Goal: Task Accomplishment & Management: Manage account settings

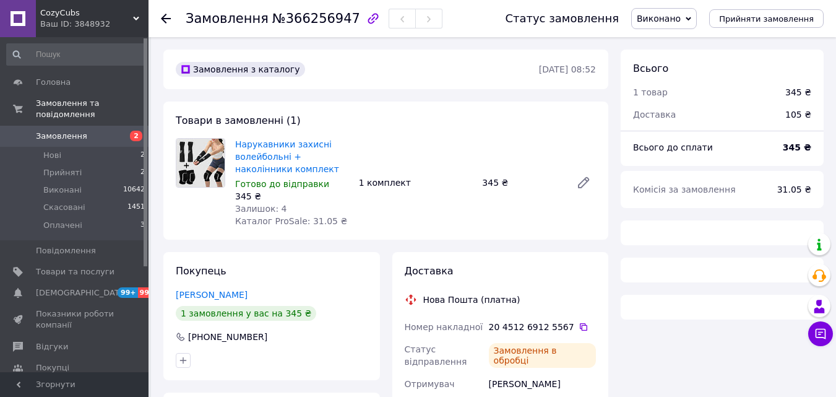
scroll to position [392, 0]
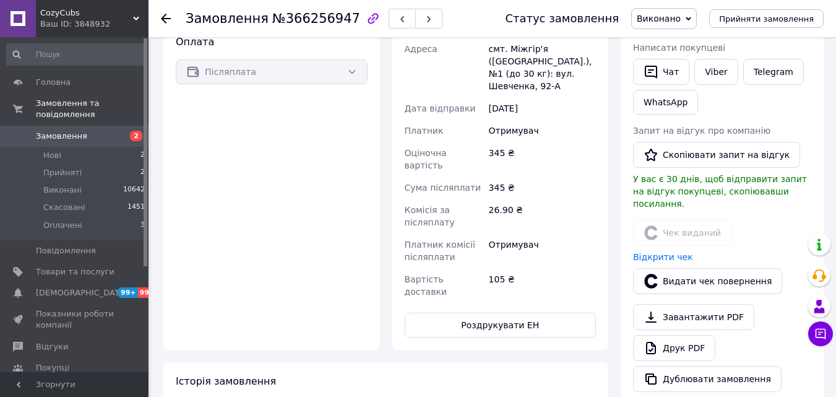
click at [80, 131] on span "Замовлення" at bounding box center [61, 136] width 51 height 11
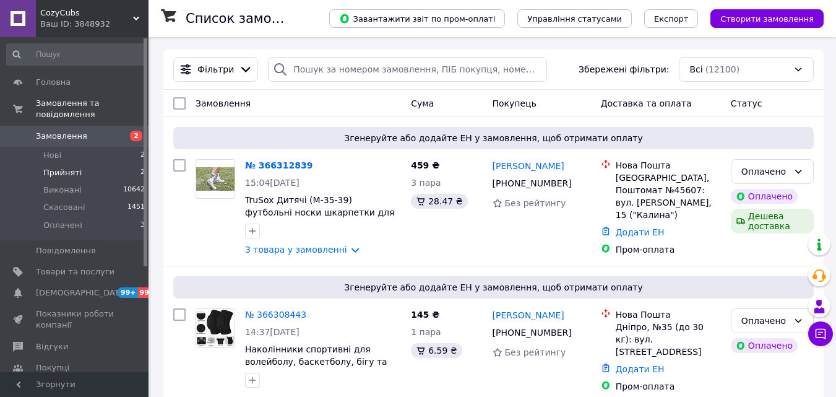
click at [72, 167] on span "Прийняті" at bounding box center [62, 172] width 38 height 11
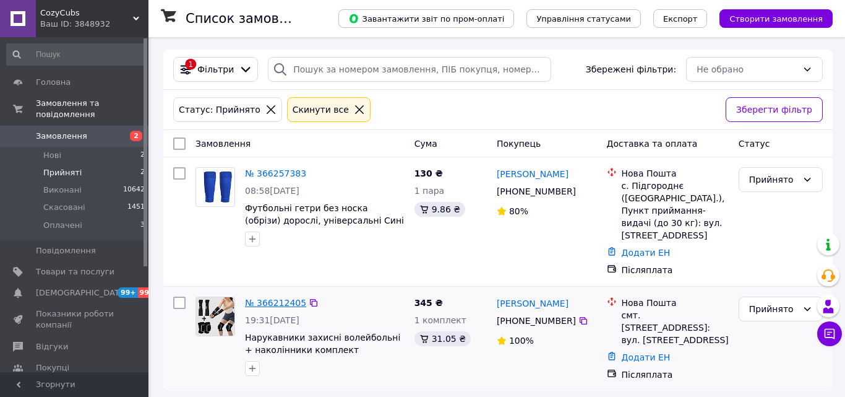
click at [264, 298] on link "№ 366212405" at bounding box center [275, 303] width 61 height 10
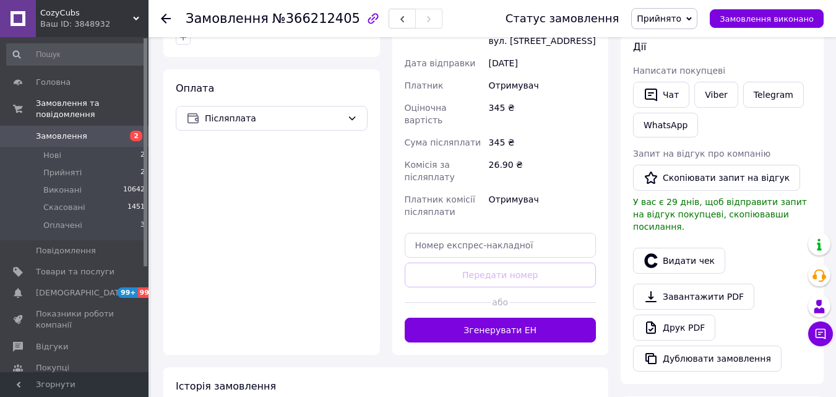
scroll to position [494, 0]
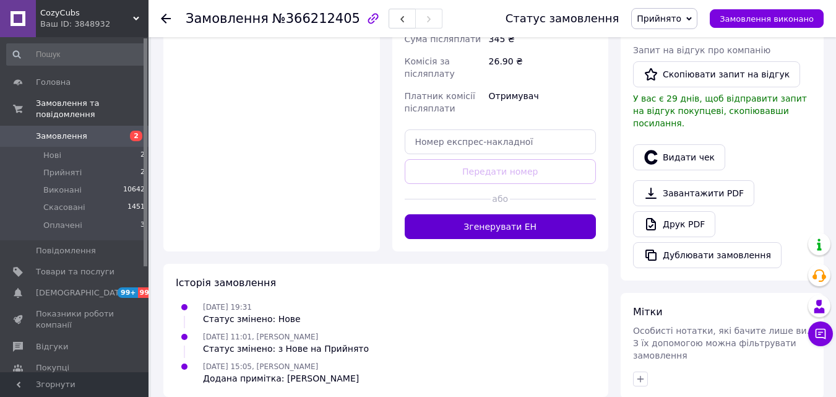
click at [533, 217] on button "Згенерувати ЕН" at bounding box center [501, 226] width 192 height 25
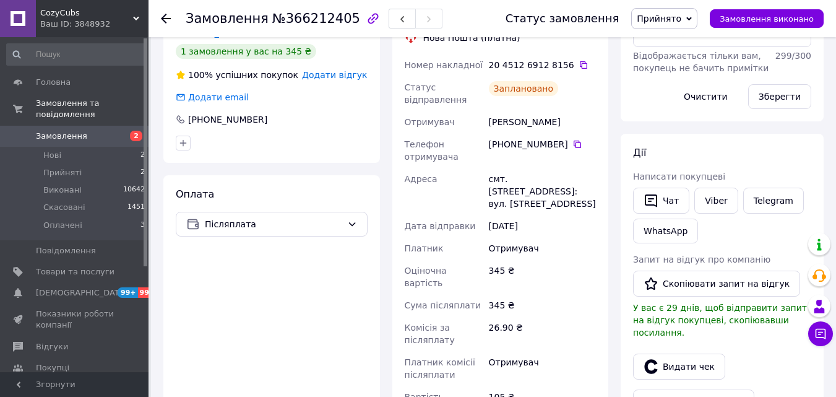
scroll to position [247, 0]
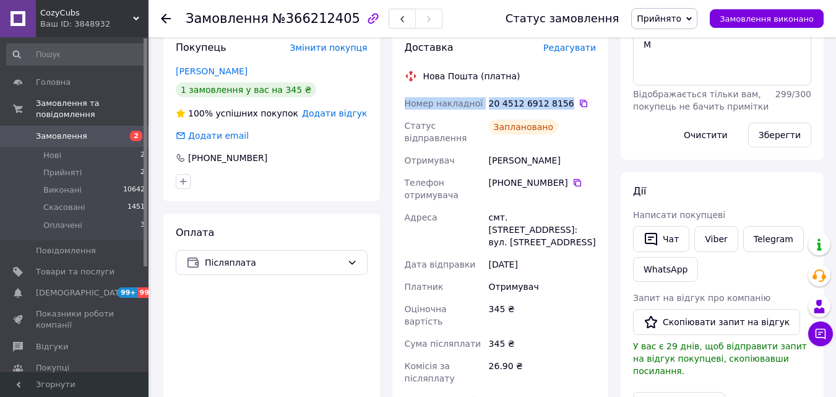
drag, startPoint x: 405, startPoint y: 104, endPoint x: 560, endPoint y: 104, distance: 155.3
click at [560, 104] on div "Номер накладної 20 4512 6912 8156   Статус відправлення Заплановано Отримувач […" at bounding box center [500, 275] width 197 height 366
copy div "Номер накладної 20 4512 6912 8156"
click at [666, 236] on button "Чат" at bounding box center [661, 239] width 56 height 26
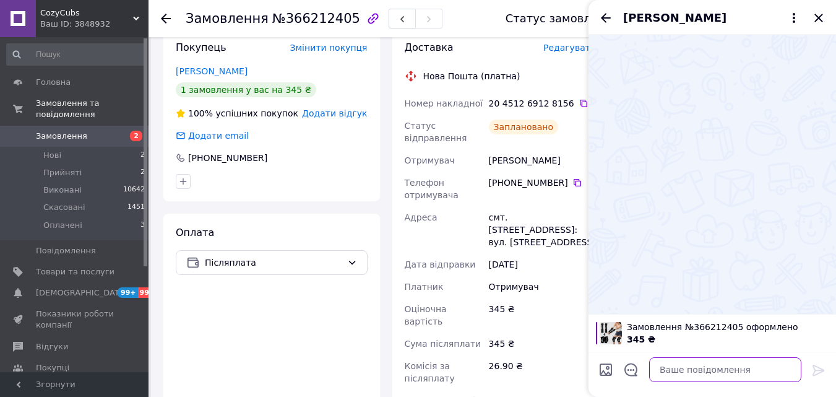
click at [726, 378] on textarea at bounding box center [725, 369] width 152 height 25
paste textarea "Номер накладної 20 4512 6912 8156"
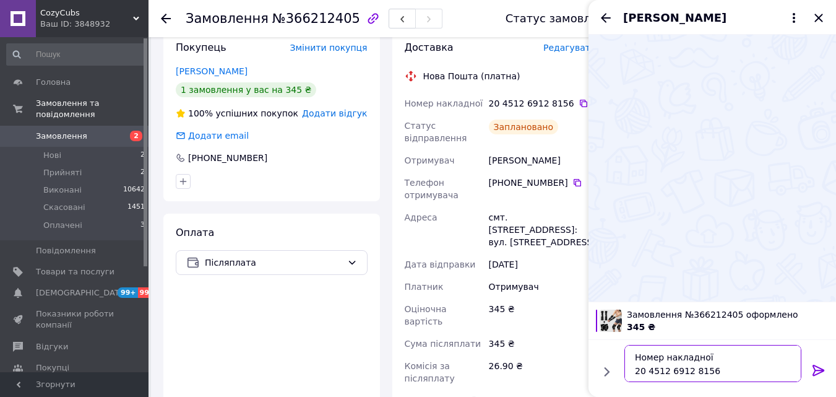
type textarea "Номер накладної 20 4512 6912 8156"
click at [812, 366] on icon at bounding box center [818, 370] width 15 height 15
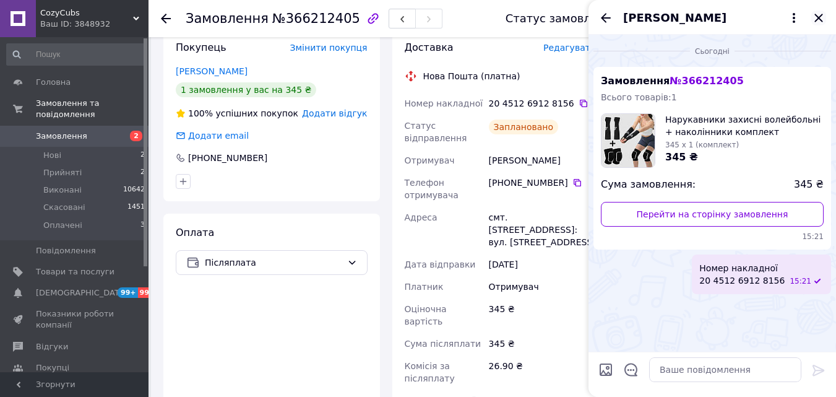
click at [818, 15] on icon "Закрити" at bounding box center [818, 18] width 15 height 15
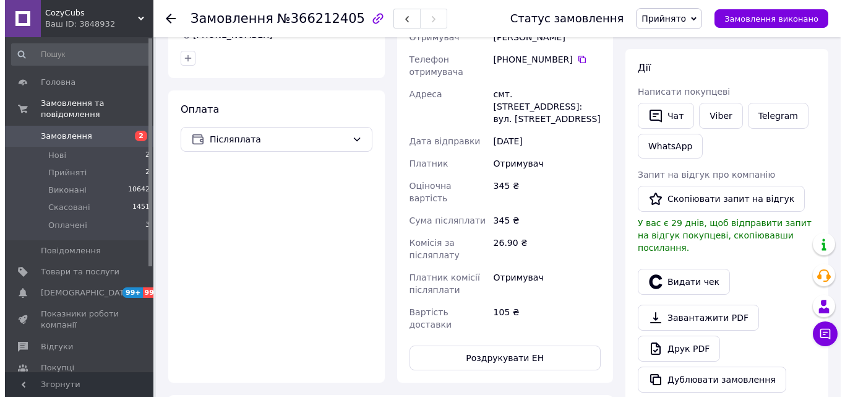
scroll to position [371, 0]
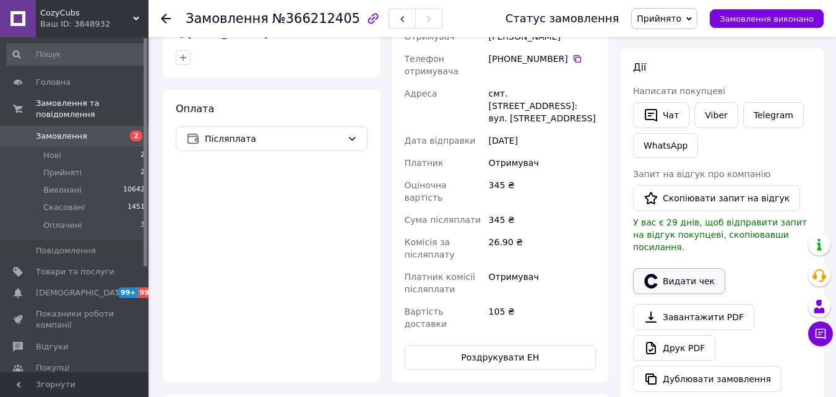
click at [684, 271] on button "Видати чек" at bounding box center [679, 281] width 92 height 26
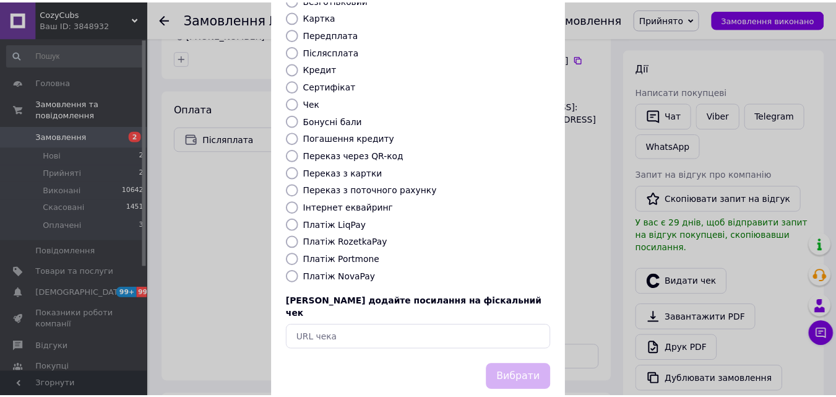
scroll to position [135, 0]
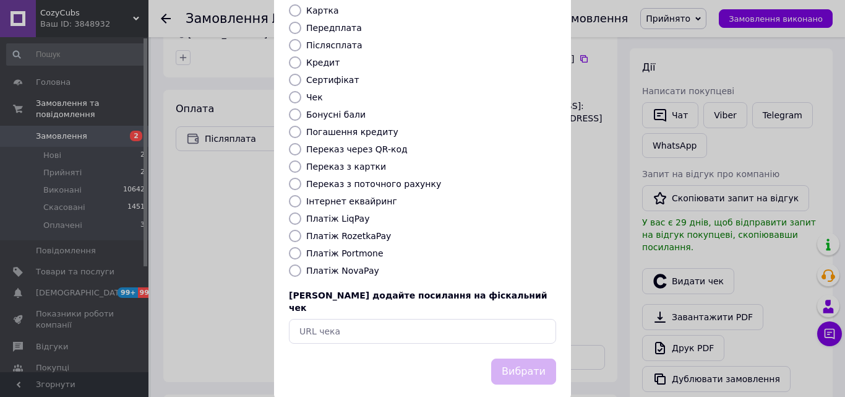
click at [333, 265] on label "Платіж NovaPay" at bounding box center [342, 270] width 73 height 10
click at [301, 264] on input "Платіж NovaPay" at bounding box center [295, 270] width 12 height 12
radio input "true"
click at [529, 358] on button "Вибрати" at bounding box center [523, 371] width 65 height 27
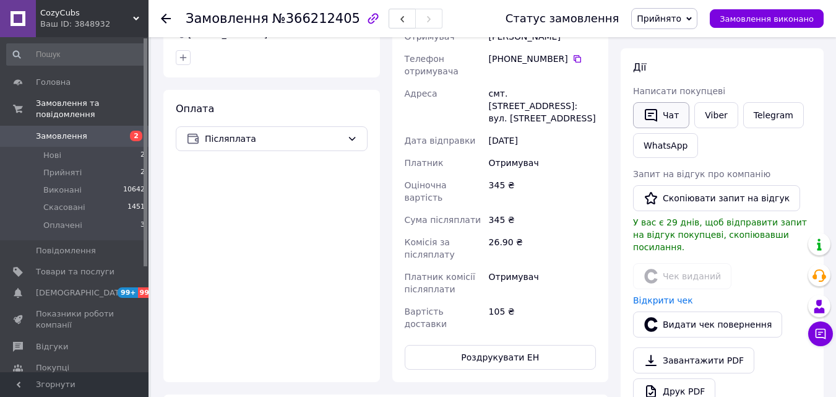
click at [666, 110] on button "Чат" at bounding box center [661, 115] width 56 height 26
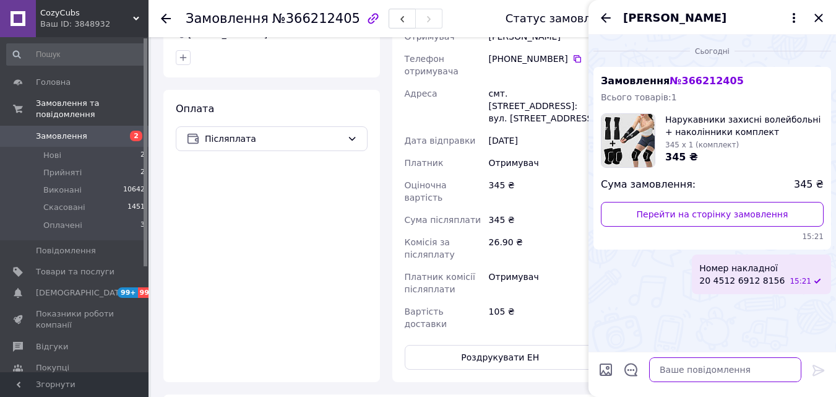
click at [745, 377] on textarea at bounding box center [725, 369] width 152 height 25
paste textarea "[URL][DOMAIN_NAME]"
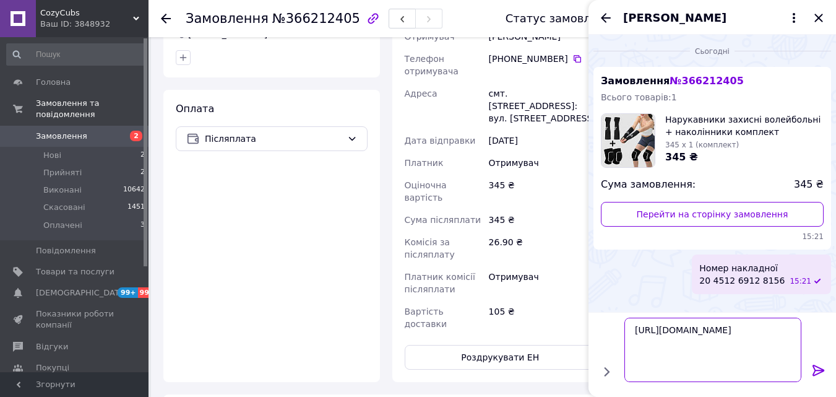
type textarea "[URL][DOMAIN_NAME]"
click at [819, 368] on icon at bounding box center [818, 370] width 15 height 15
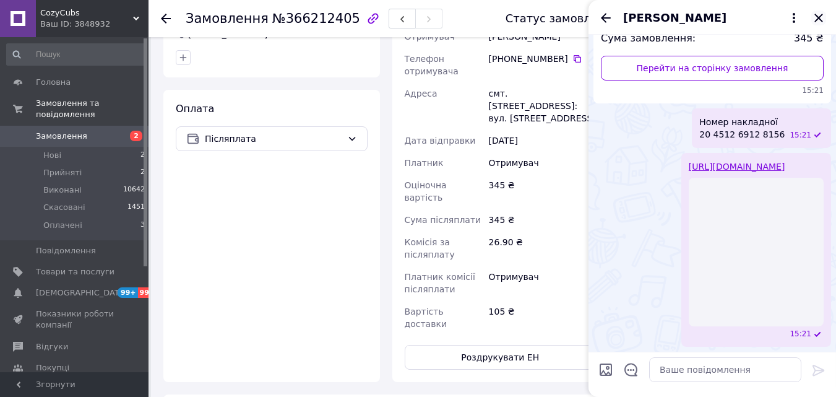
scroll to position [35, 0]
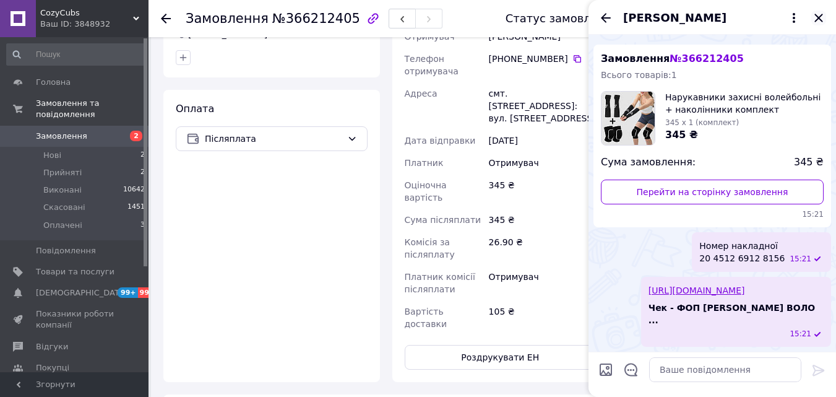
click at [819, 14] on icon "Закрити" at bounding box center [818, 18] width 15 height 15
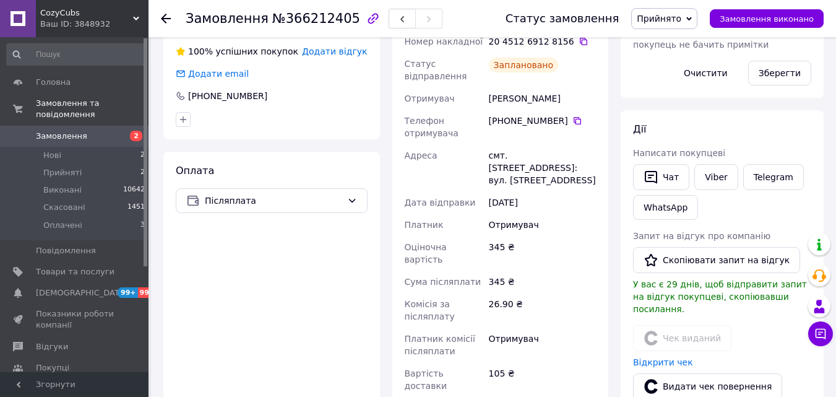
scroll to position [247, 0]
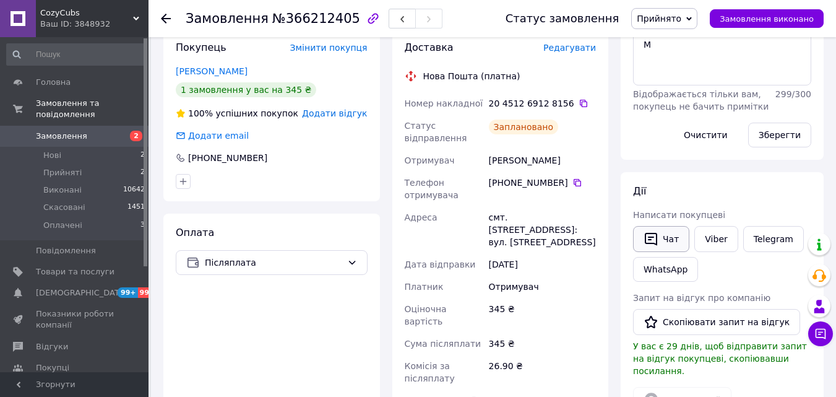
click at [663, 227] on button "Чат" at bounding box center [661, 239] width 56 height 26
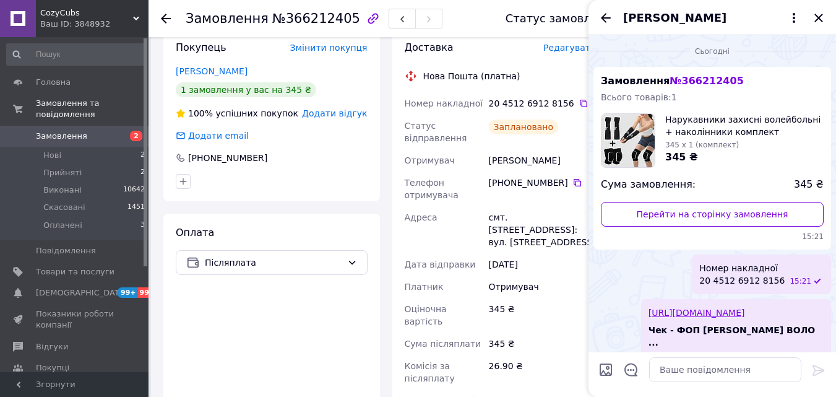
scroll to position [35, 0]
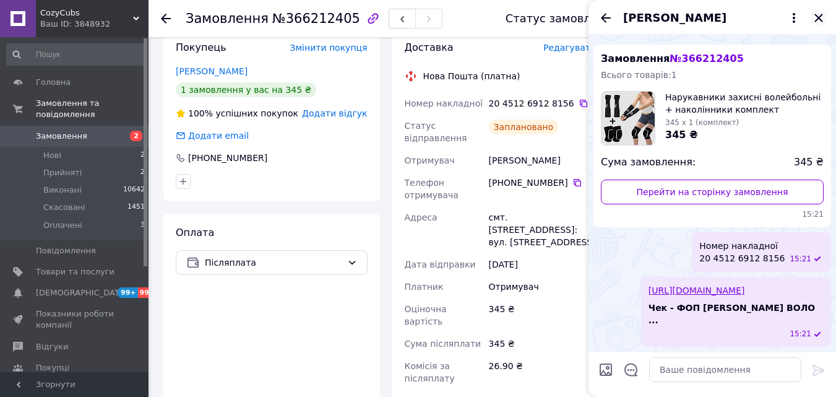
click at [820, 19] on icon "Закрити" at bounding box center [818, 18] width 8 height 8
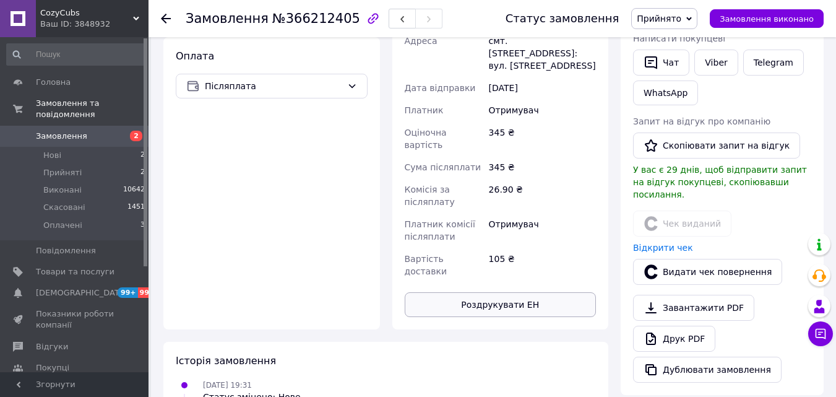
scroll to position [494, 0]
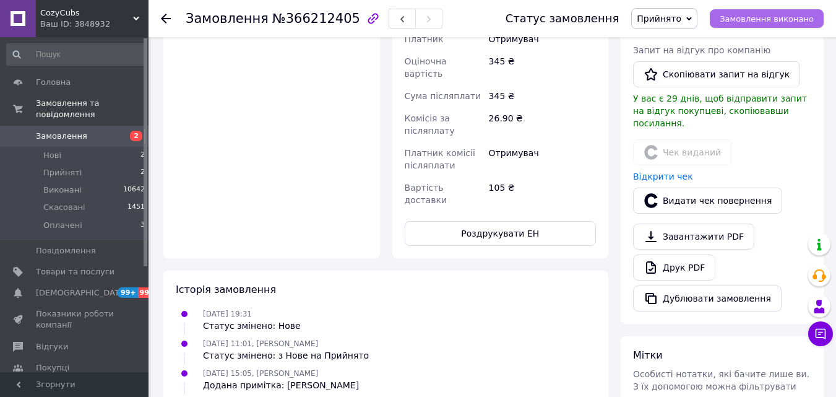
click at [769, 22] on span "Замовлення виконано" at bounding box center [767, 18] width 94 height 9
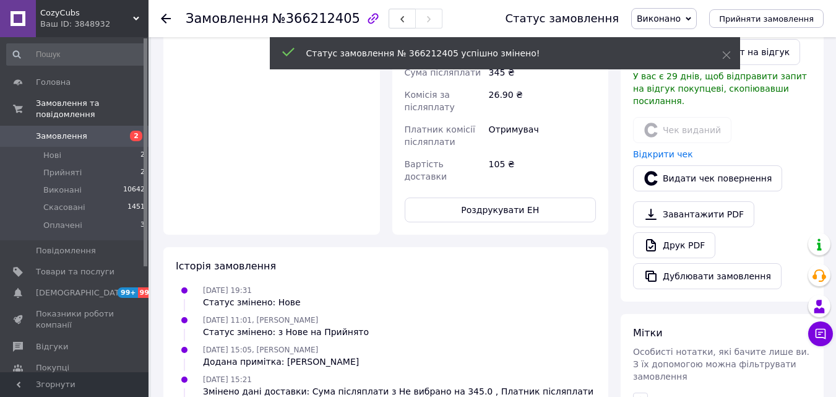
scroll to position [449, 0]
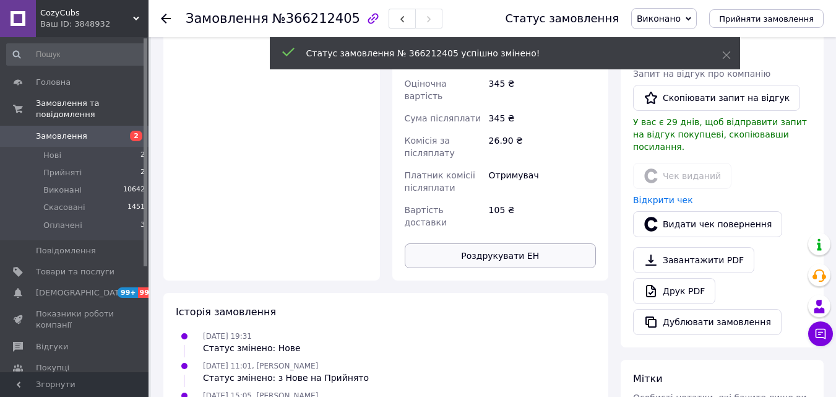
click at [489, 243] on button "Роздрукувати ЕН" at bounding box center [501, 255] width 192 height 25
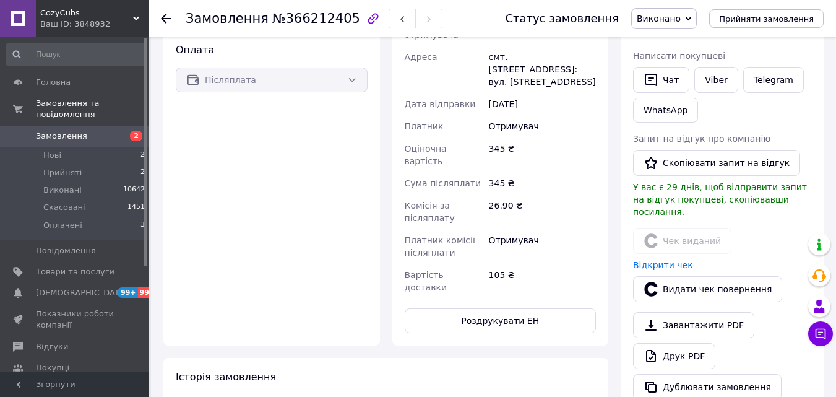
scroll to position [325, 0]
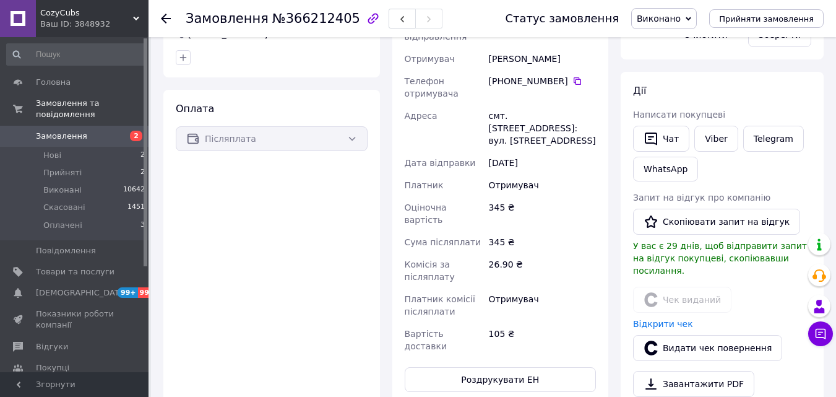
click at [65, 131] on span "Замовлення" at bounding box center [61, 136] width 51 height 11
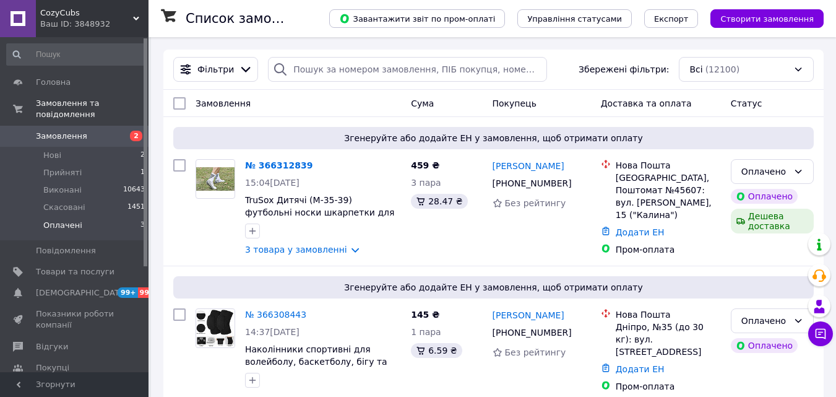
click at [66, 220] on span "Оплачені" at bounding box center [62, 225] width 39 height 11
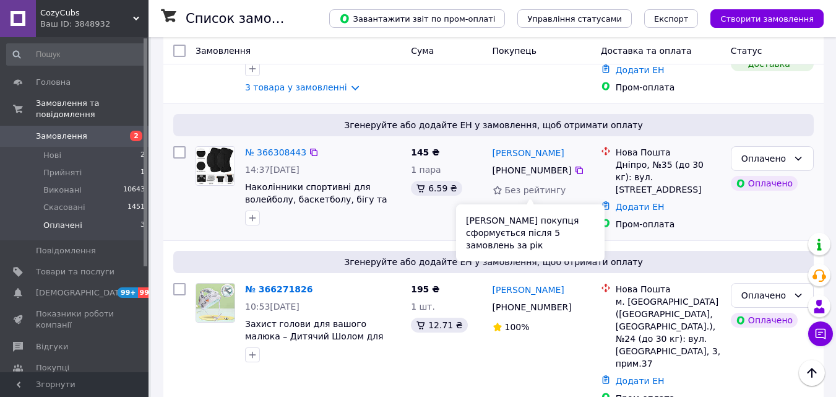
scroll to position [203, 0]
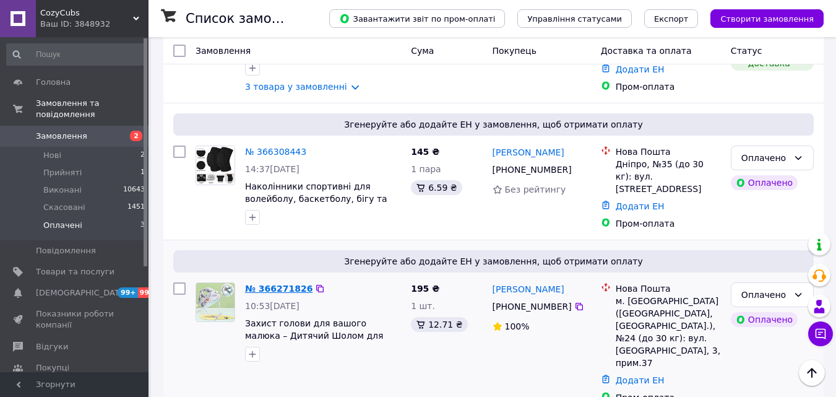
click at [268, 284] on link "№ 366271826" at bounding box center [278, 288] width 67 height 10
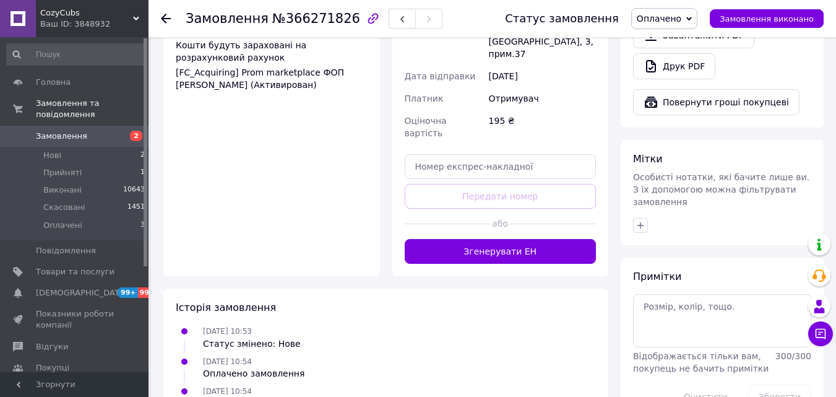
scroll to position [533, 0]
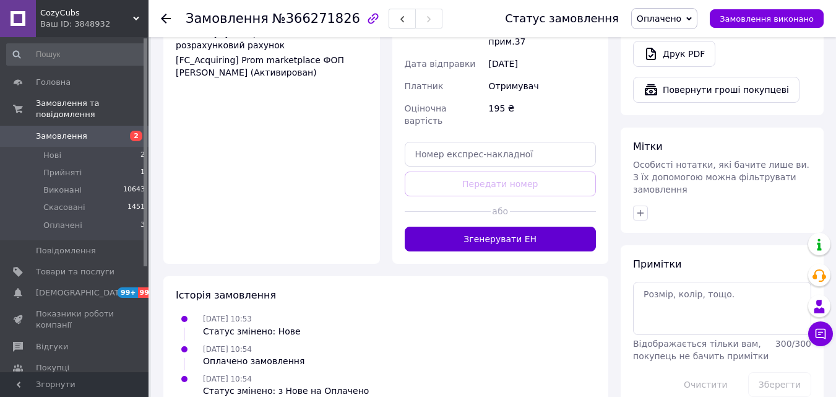
click at [515, 226] on button "Згенерувати ЕН" at bounding box center [501, 238] width 192 height 25
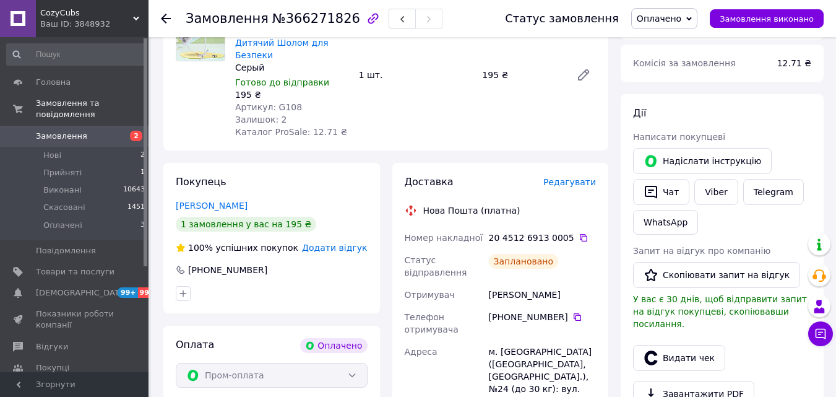
scroll to position [162, 0]
drag, startPoint x: 402, startPoint y: 228, endPoint x: 562, endPoint y: 228, distance: 159.6
click at [562, 228] on div "Номер накладної 20 4512 6913 0005   Статус відправлення Заплановано Отримувач […" at bounding box center [500, 383] width 197 height 312
copy div "Номер накладної 20 4512 6913 0005"
click at [667, 194] on button "Чат" at bounding box center [661, 192] width 56 height 26
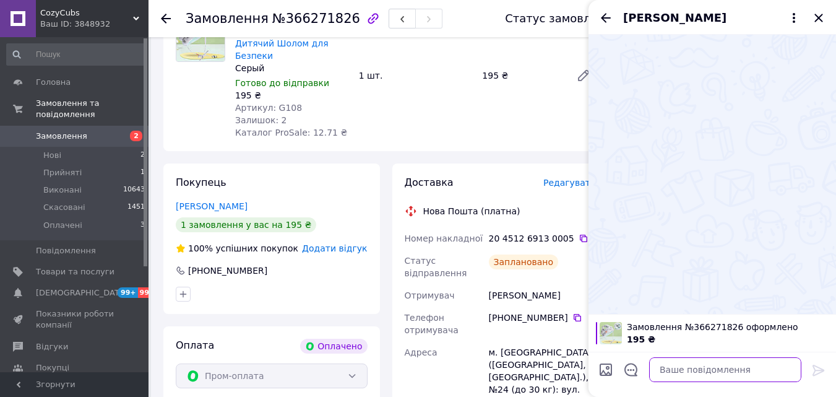
click at [748, 372] on textarea at bounding box center [725, 369] width 152 height 25
paste textarea "Номер накладної 20 4512 6913 0005"
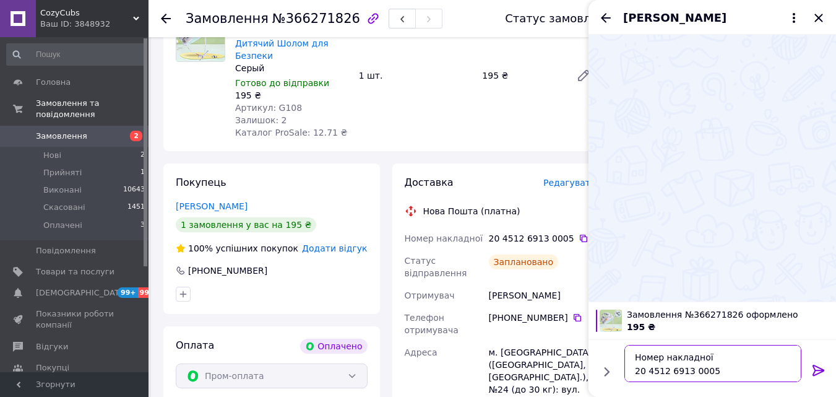
type textarea "Номер накладної 20 4512 6913 0005"
click at [818, 370] on icon at bounding box center [818, 369] width 12 height 11
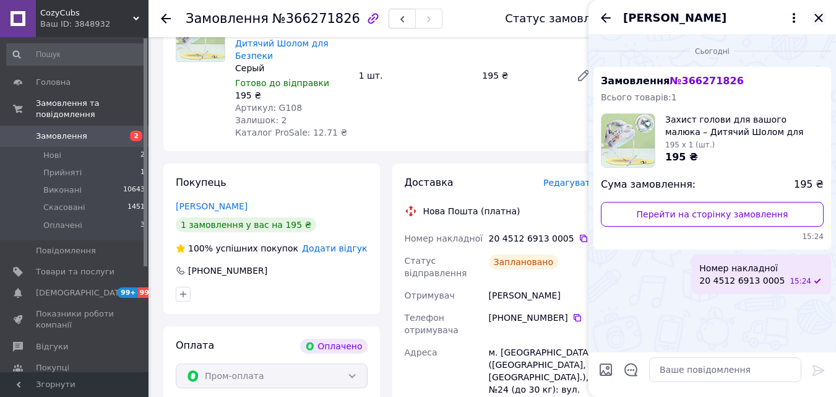
click at [815, 15] on icon "Закрити" at bounding box center [818, 18] width 8 height 8
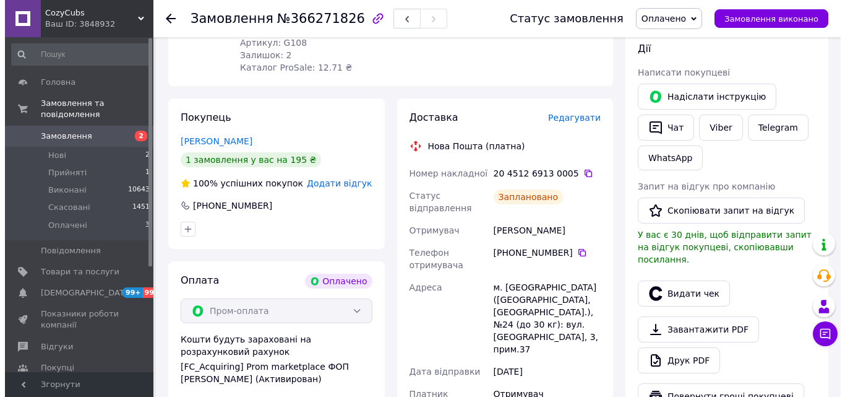
scroll to position [286, 0]
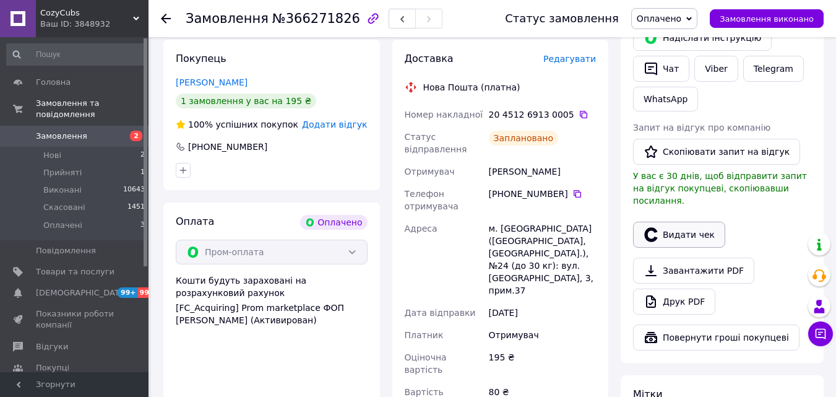
click at [681, 222] on button "Видати чек" at bounding box center [679, 235] width 92 height 26
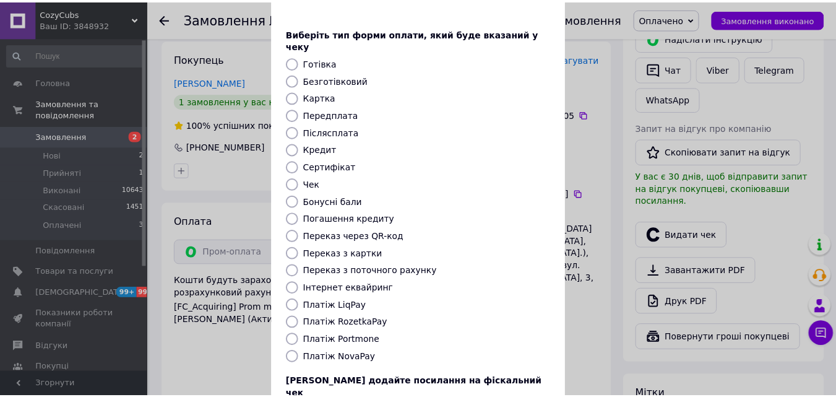
scroll to position [124, 0]
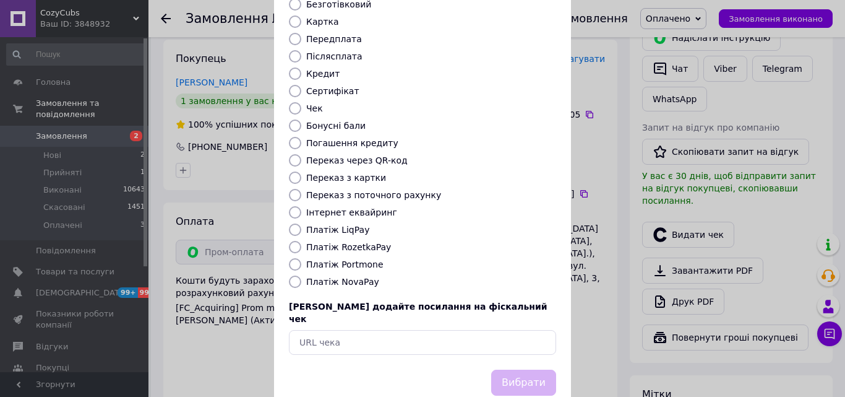
click at [353, 242] on label "Платіж RozetkaPay" at bounding box center [348, 247] width 85 height 10
click at [301, 241] on input "Платіж RozetkaPay" at bounding box center [295, 247] width 12 height 12
radio input "true"
click at [527, 369] on button "Вибрати" at bounding box center [523, 382] width 65 height 27
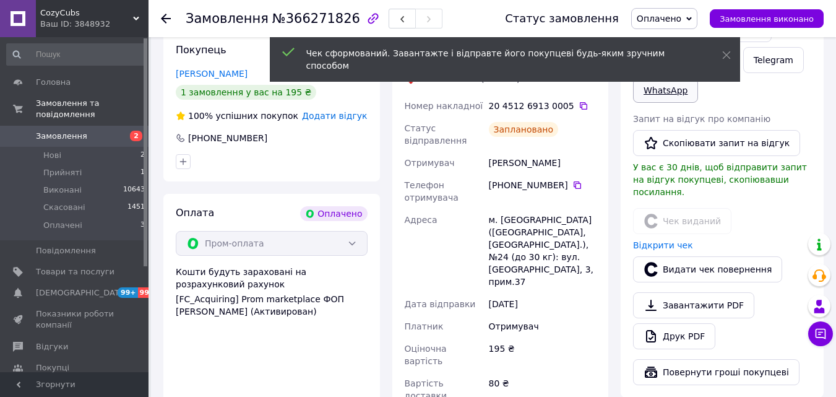
scroll to position [224, 0]
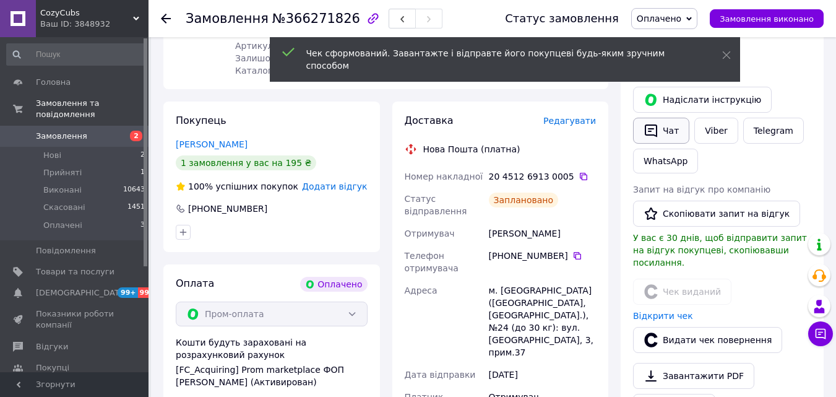
click at [671, 136] on button "Чат" at bounding box center [661, 131] width 56 height 26
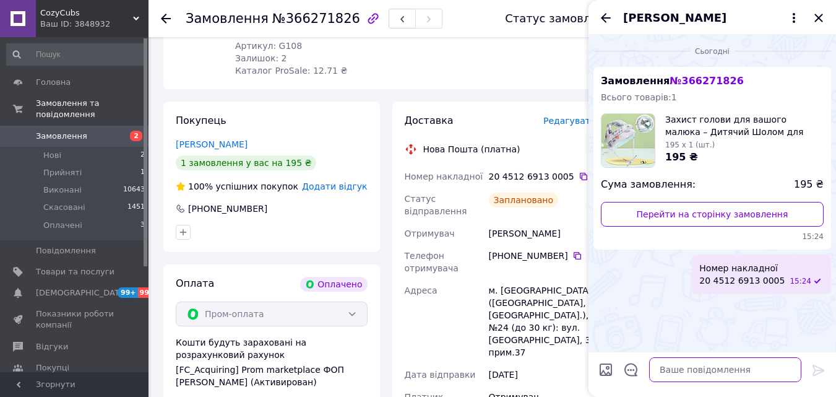
click at [682, 375] on textarea at bounding box center [725, 369] width 152 height 25
paste textarea "[URL][DOMAIN_NAME]"
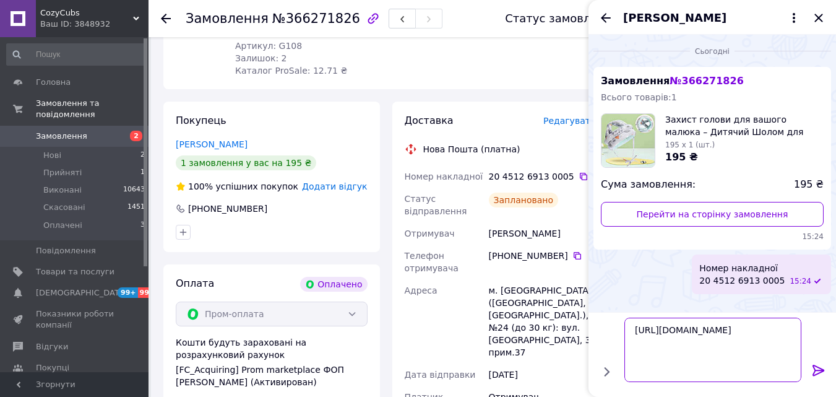
type textarea "[URL][DOMAIN_NAME]"
click at [822, 368] on icon at bounding box center [818, 370] width 15 height 15
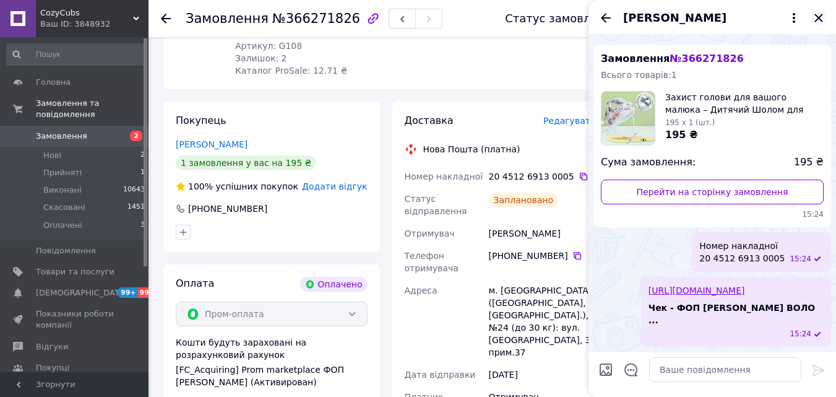
scroll to position [35, 0]
click at [819, 15] on icon "Закрити" at bounding box center [818, 18] width 15 height 15
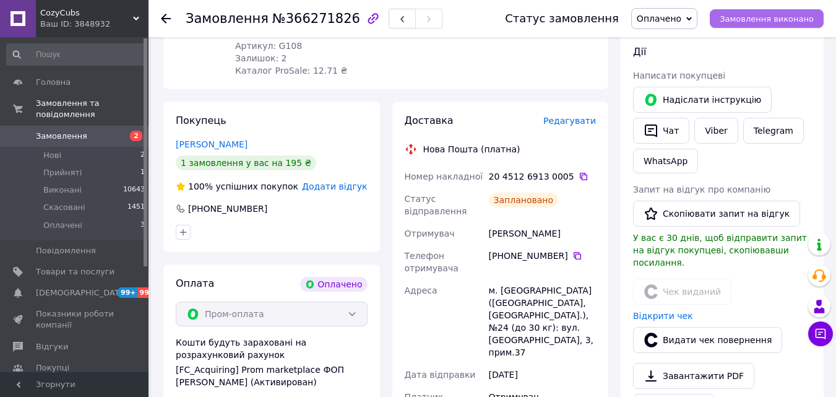
click at [777, 18] on span "Замовлення виконано" at bounding box center [767, 18] width 94 height 9
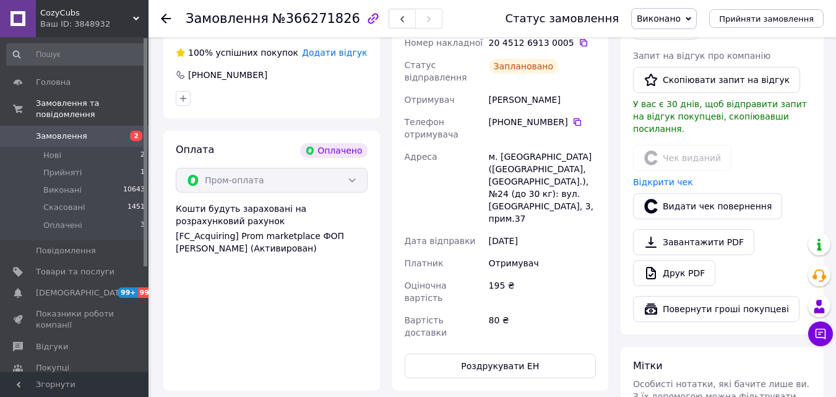
scroll to position [371, 0]
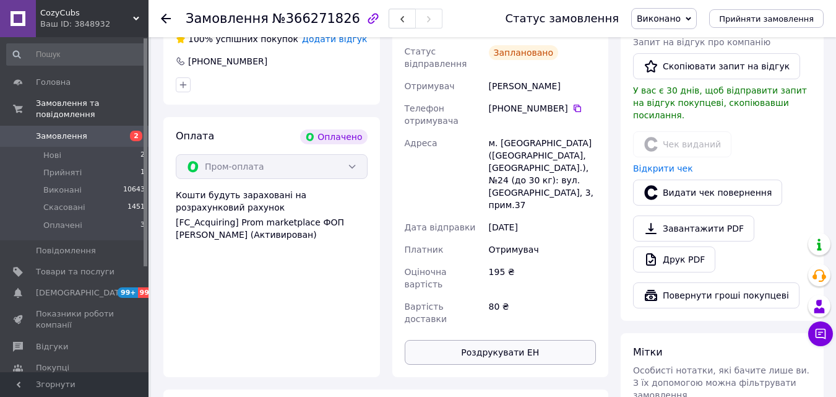
click at [502, 340] on button "Роздрукувати ЕН" at bounding box center [501, 352] width 192 height 25
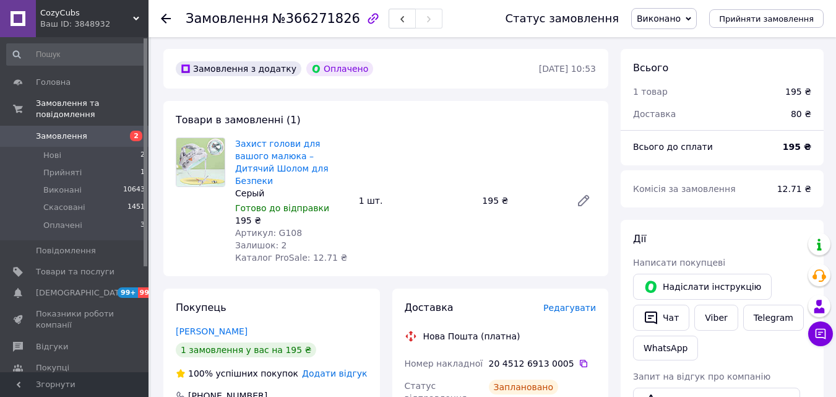
scroll to position [0, 0]
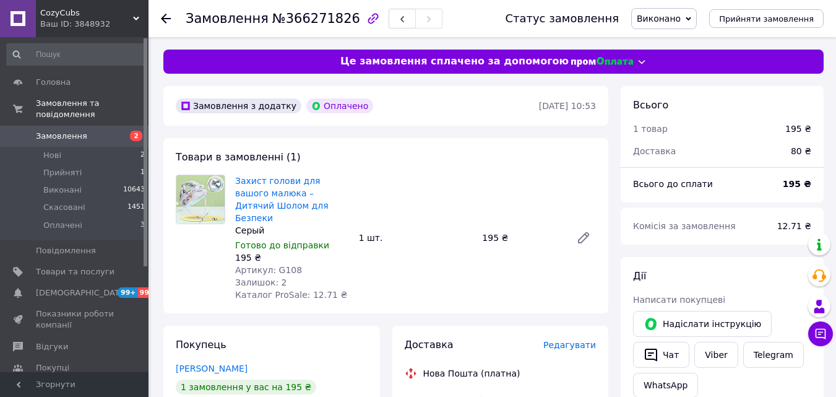
click at [74, 131] on span "Замовлення" at bounding box center [61, 136] width 51 height 11
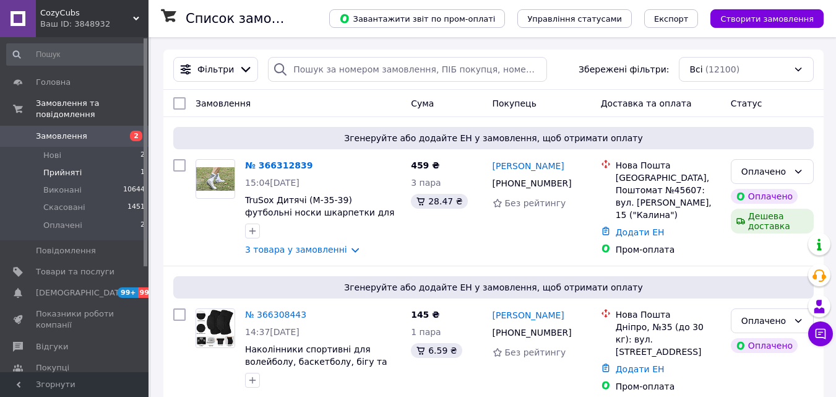
click at [61, 167] on span "Прийняті" at bounding box center [62, 172] width 38 height 11
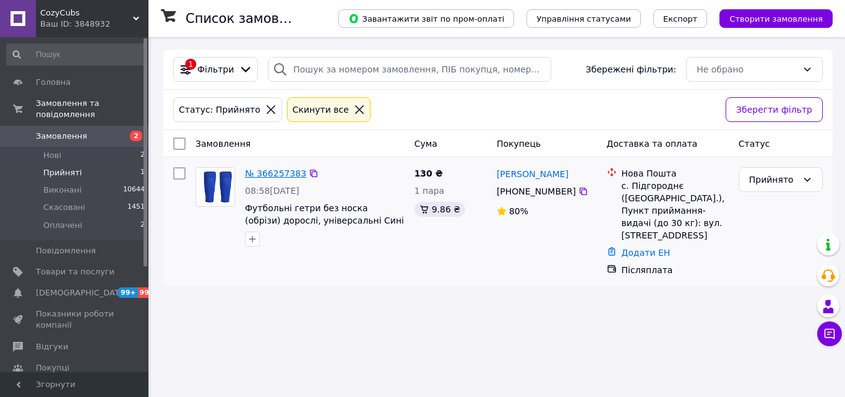
click at [270, 174] on link "№ 366257383" at bounding box center [275, 173] width 61 height 10
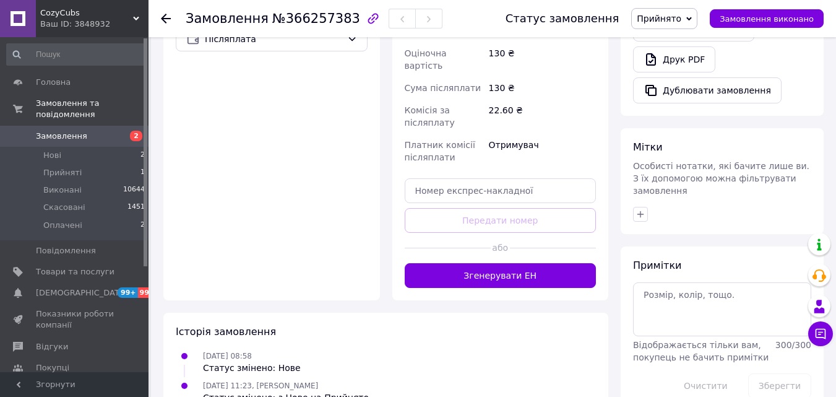
scroll to position [489, 0]
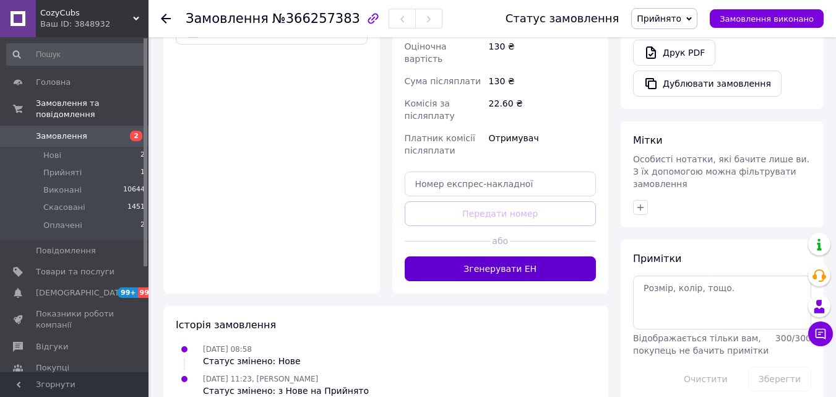
click at [491, 256] on button "Згенерувати ЕН" at bounding box center [501, 268] width 192 height 25
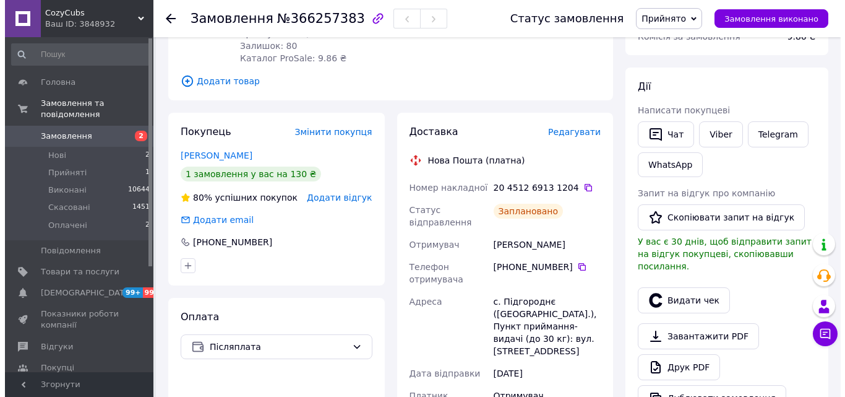
scroll to position [174, 0]
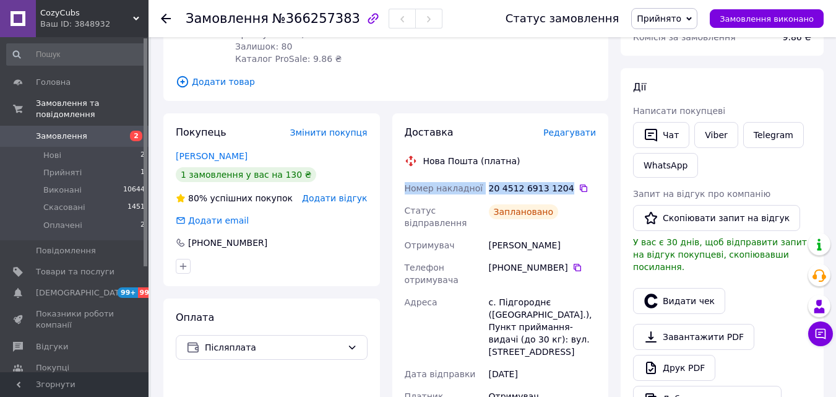
drag, startPoint x: 405, startPoint y: 186, endPoint x: 560, endPoint y: 180, distance: 155.4
click at [560, 180] on div "Номер накладної 20 4512 6913 1204   Статус відправлення Заплановано Отримувач […" at bounding box center [500, 372] width 197 height 391
copy div "Номер накладної 20 4512 6913 1204"
click at [660, 125] on button "Чат" at bounding box center [661, 135] width 56 height 26
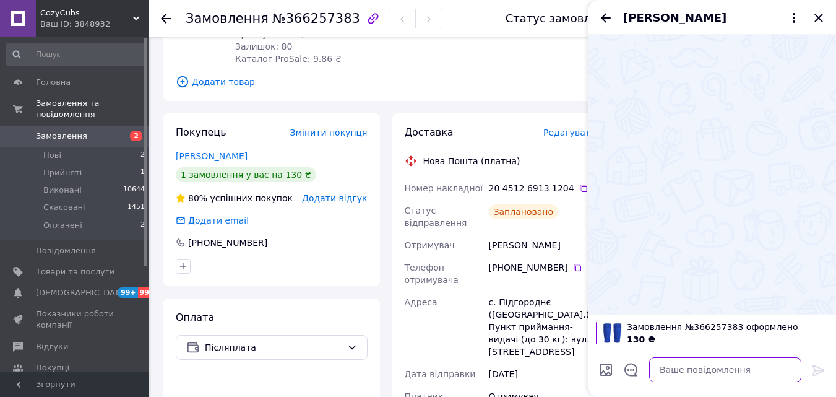
click at [744, 363] on textarea at bounding box center [725, 369] width 152 height 25
paste textarea "Номер накладної 20 4512 6913 1204"
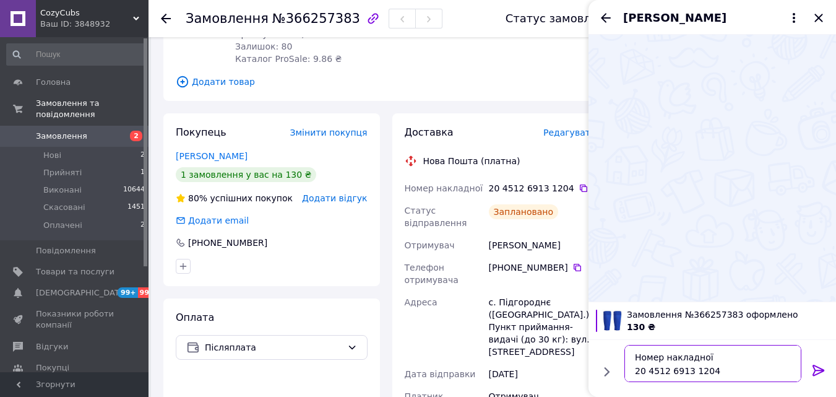
type textarea "Номер накладної 20 4512 6913 1204"
click at [812, 363] on icon at bounding box center [818, 370] width 15 height 15
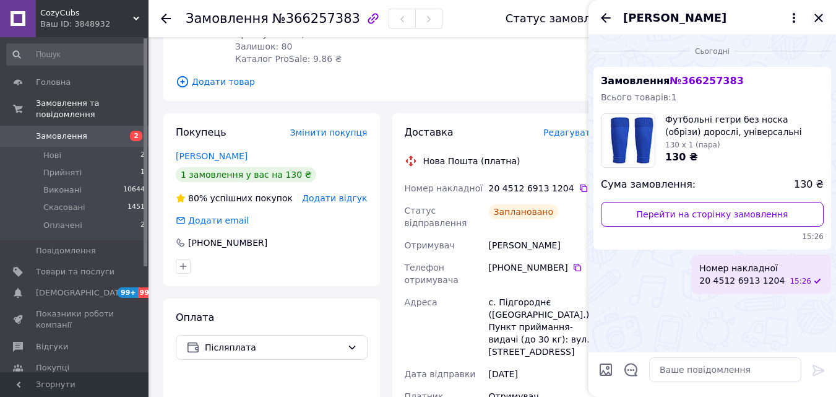
click at [822, 18] on icon "Закрити" at bounding box center [818, 18] width 15 height 15
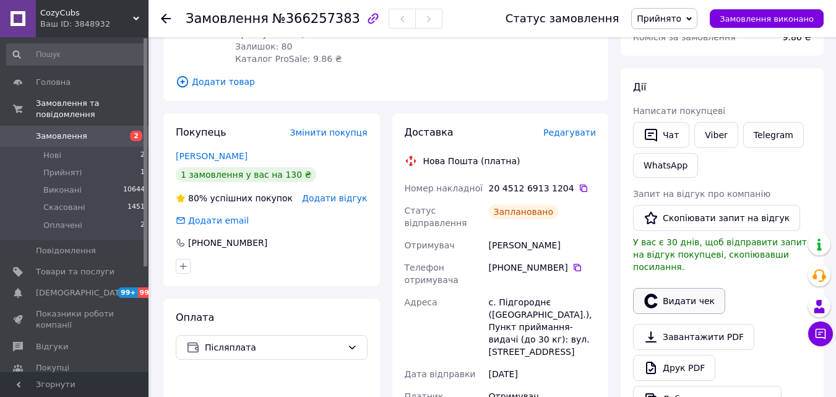
click at [683, 288] on button "Видати чек" at bounding box center [679, 301] width 92 height 26
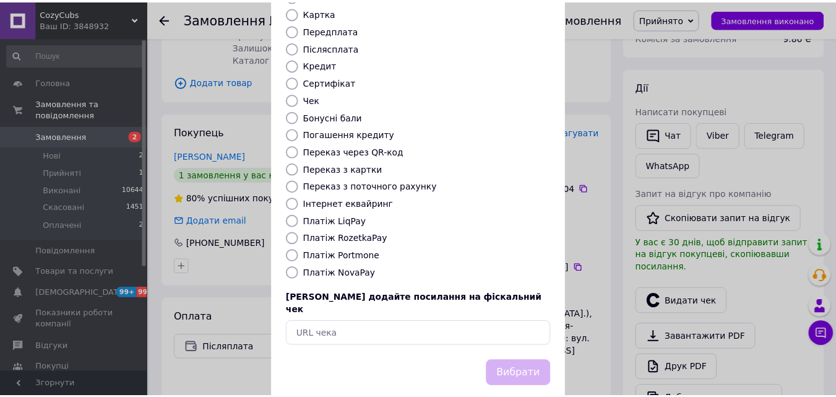
scroll to position [135, 0]
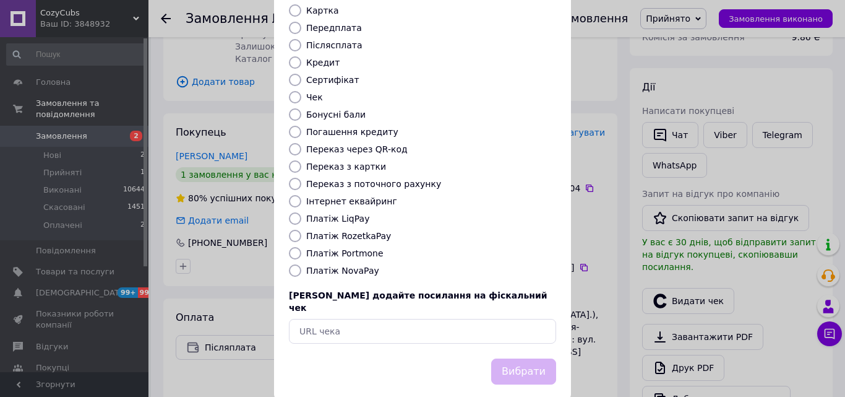
click at [347, 265] on label "Платіж NovaPay" at bounding box center [342, 270] width 73 height 10
click at [301, 264] on input "Платіж NovaPay" at bounding box center [295, 270] width 12 height 12
radio input "true"
click at [515, 358] on button "Вибрати" at bounding box center [523, 371] width 65 height 27
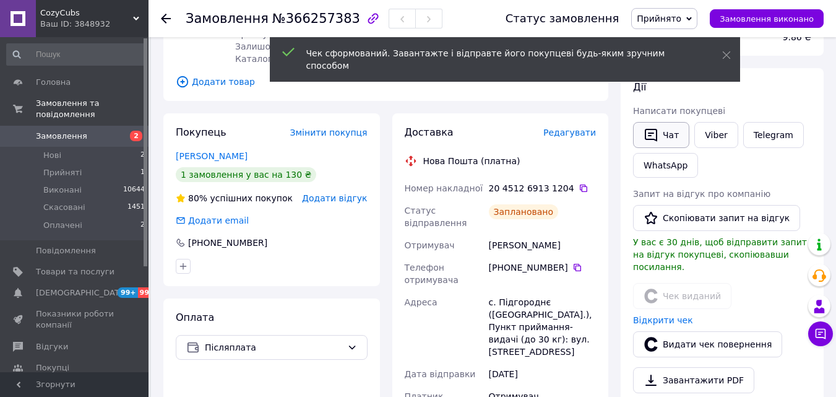
click at [666, 137] on button "Чат" at bounding box center [661, 135] width 56 height 26
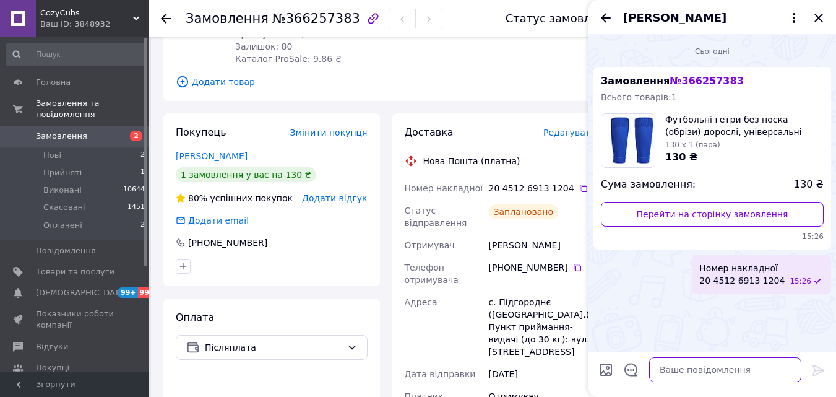
click at [730, 362] on textarea at bounding box center [725, 369] width 152 height 25
paste textarea "[URL][DOMAIN_NAME]"
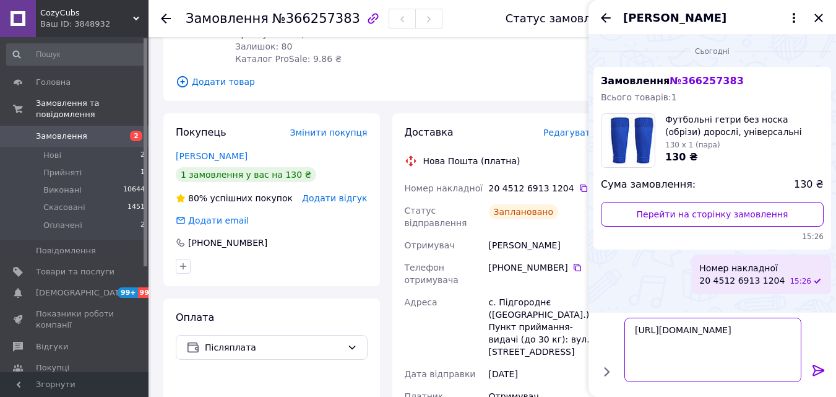
type textarea "[URL][DOMAIN_NAME]"
click at [820, 371] on icon at bounding box center [818, 369] width 12 height 11
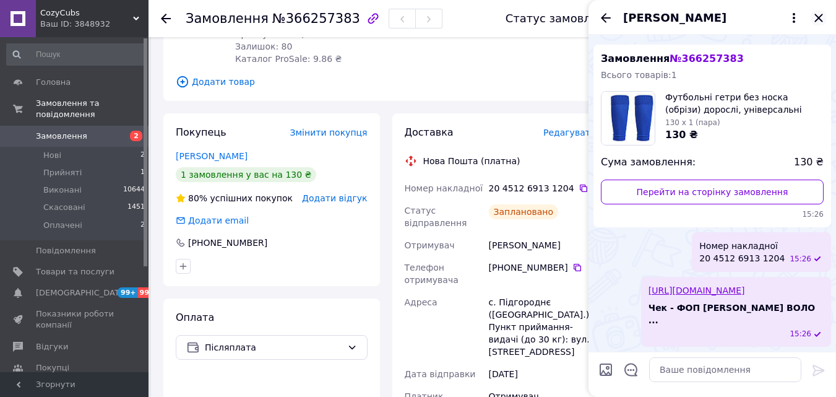
scroll to position [35, 0]
click at [816, 16] on icon "Закрити" at bounding box center [818, 18] width 8 height 8
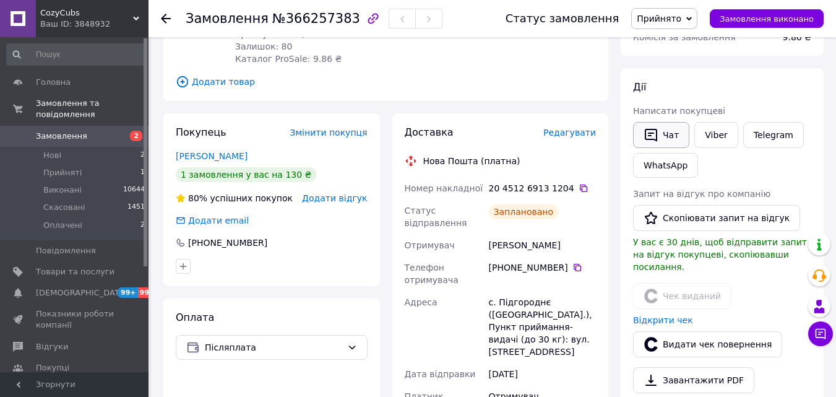
click at [660, 129] on button "Чат" at bounding box center [661, 135] width 56 height 26
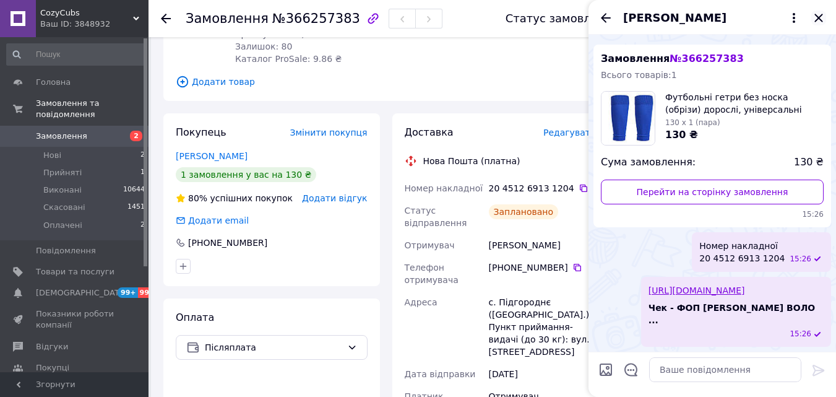
click at [819, 14] on icon "Закрити" at bounding box center [818, 18] width 15 height 15
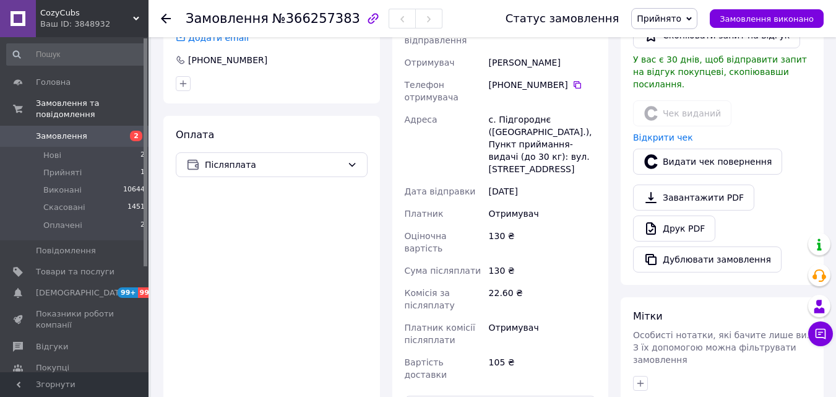
scroll to position [422, 0]
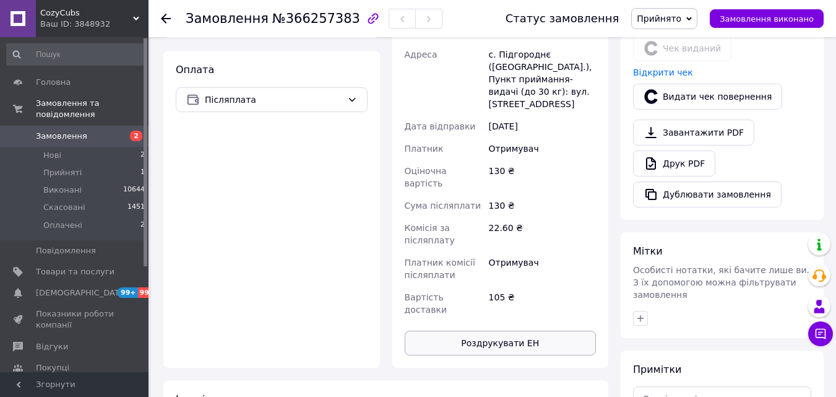
click at [506, 330] on button "Роздрукувати ЕН" at bounding box center [501, 342] width 192 height 25
click at [751, 20] on span "Замовлення виконано" at bounding box center [767, 18] width 94 height 9
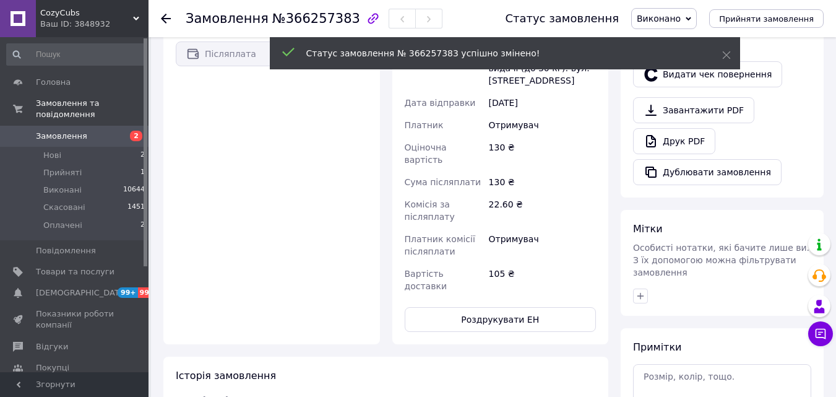
scroll to position [376, 0]
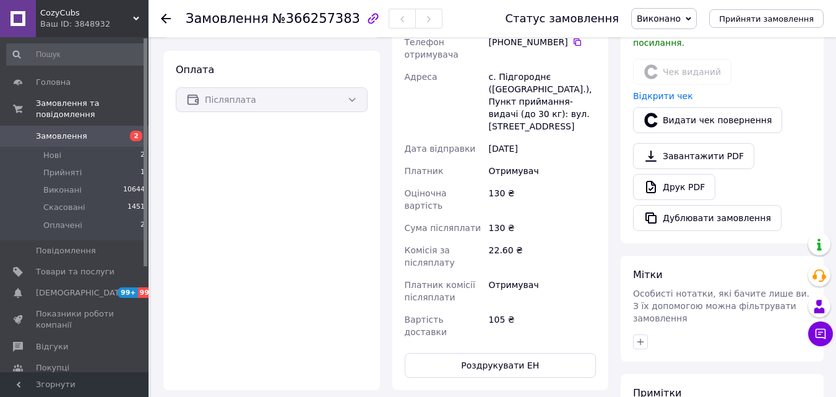
click at [61, 131] on span "Замовлення" at bounding box center [61, 136] width 51 height 11
